Goal: Check status: Check status

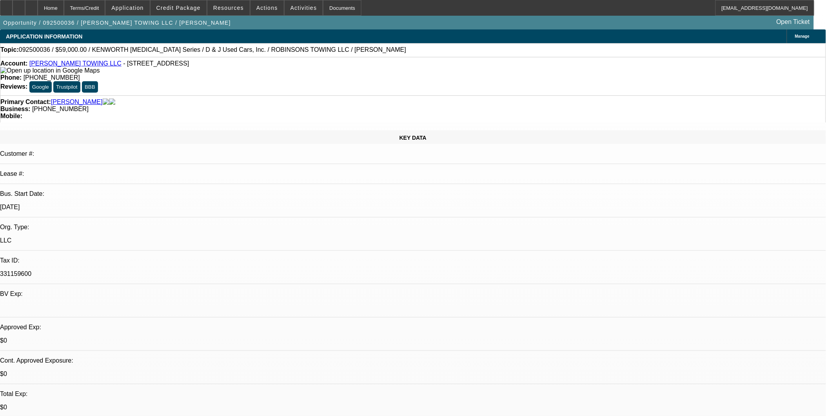
select select "0"
select select "0.1"
select select "4"
select select "0"
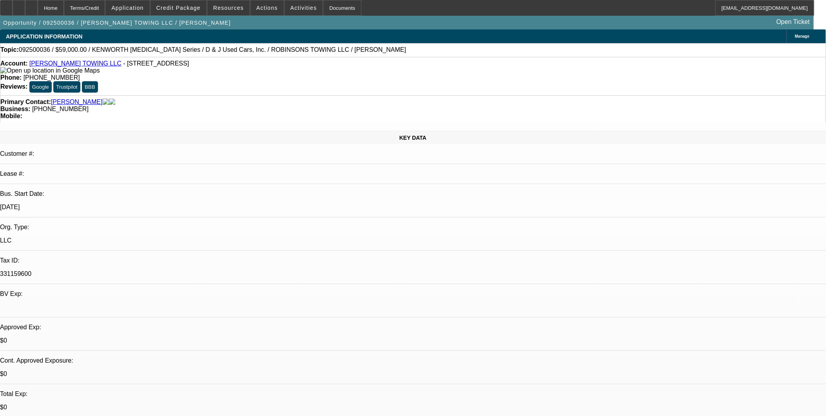
select select "0"
select select "0.1"
select select "4"
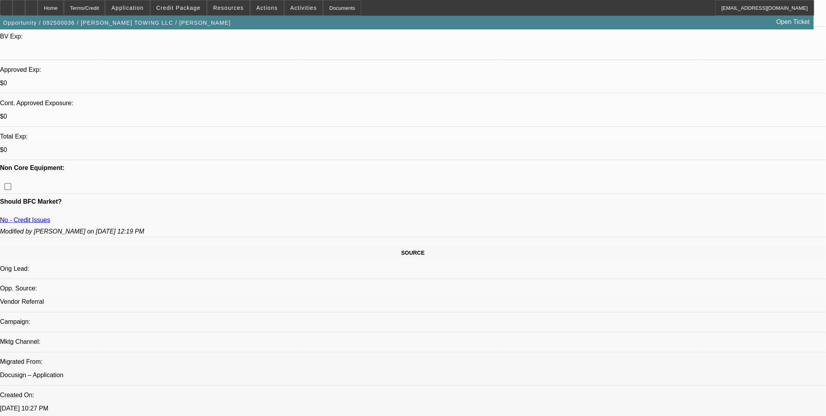
scroll to position [261, 0]
